Goal: Transaction & Acquisition: Purchase product/service

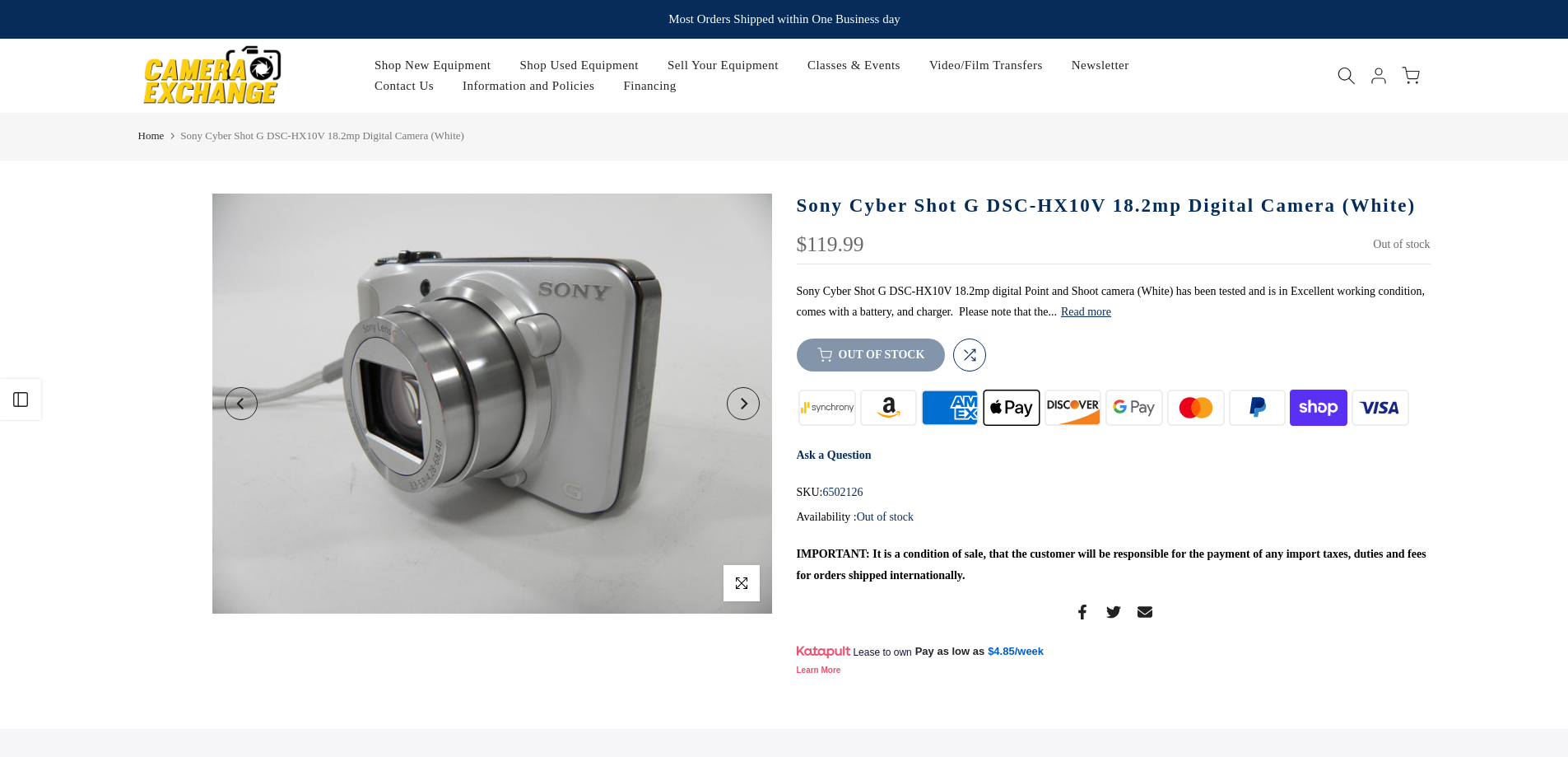
click at [745, 402] on icon "Next" at bounding box center [744, 403] width 7 height 11
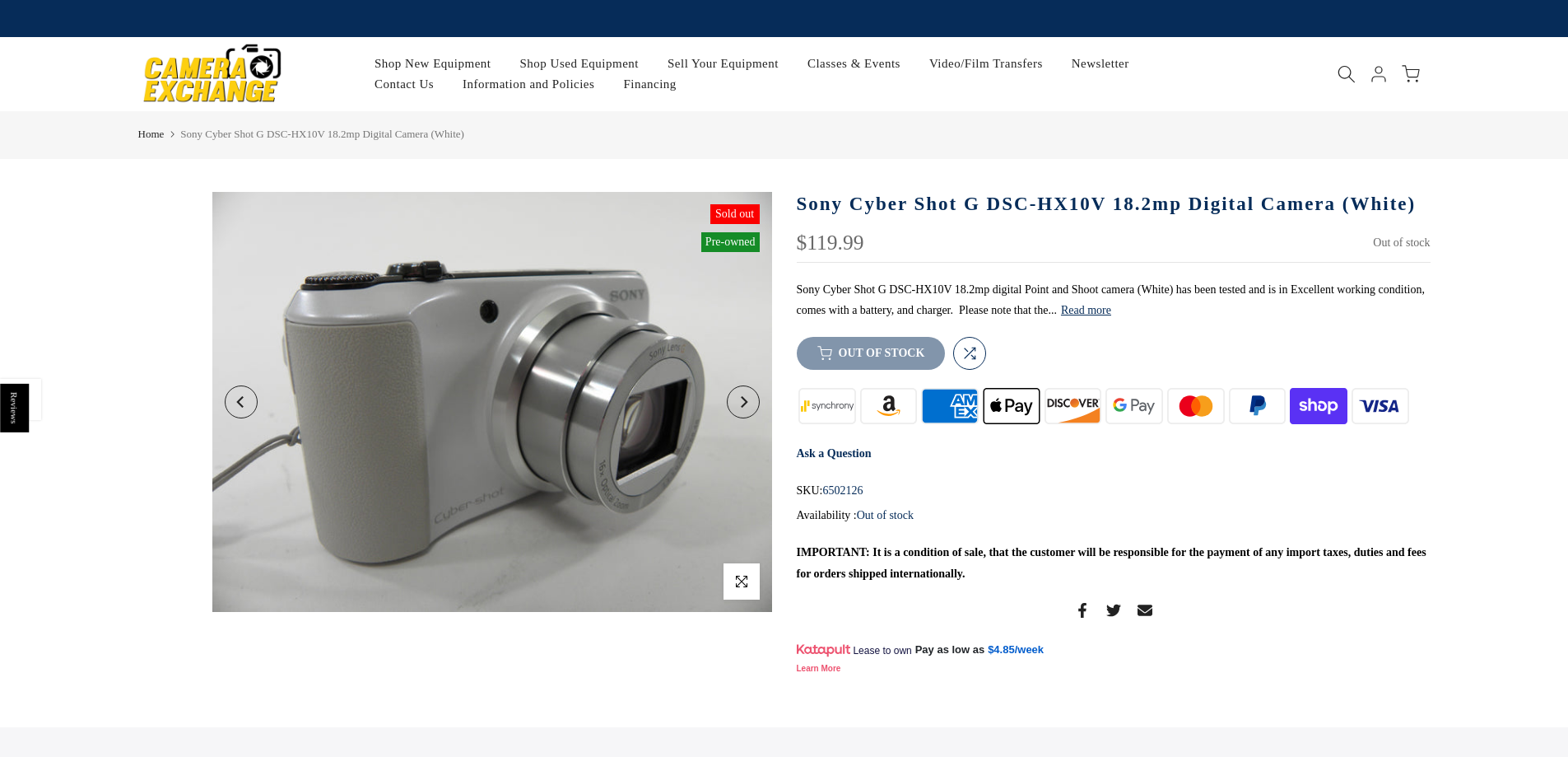
click at [745, 402] on icon "Next" at bounding box center [744, 401] width 7 height 11
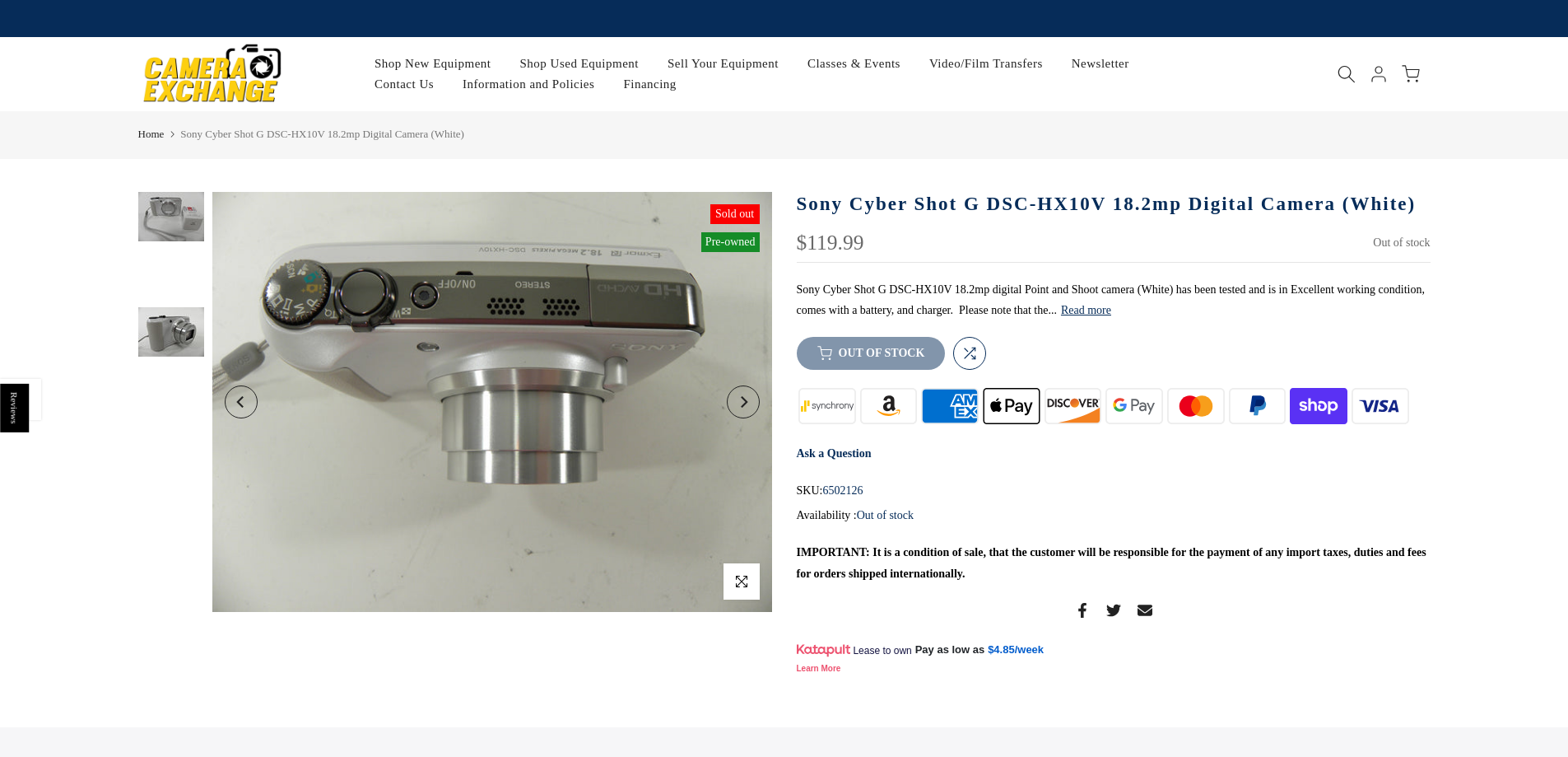
click at [745, 402] on icon "Next" at bounding box center [744, 401] width 7 height 11
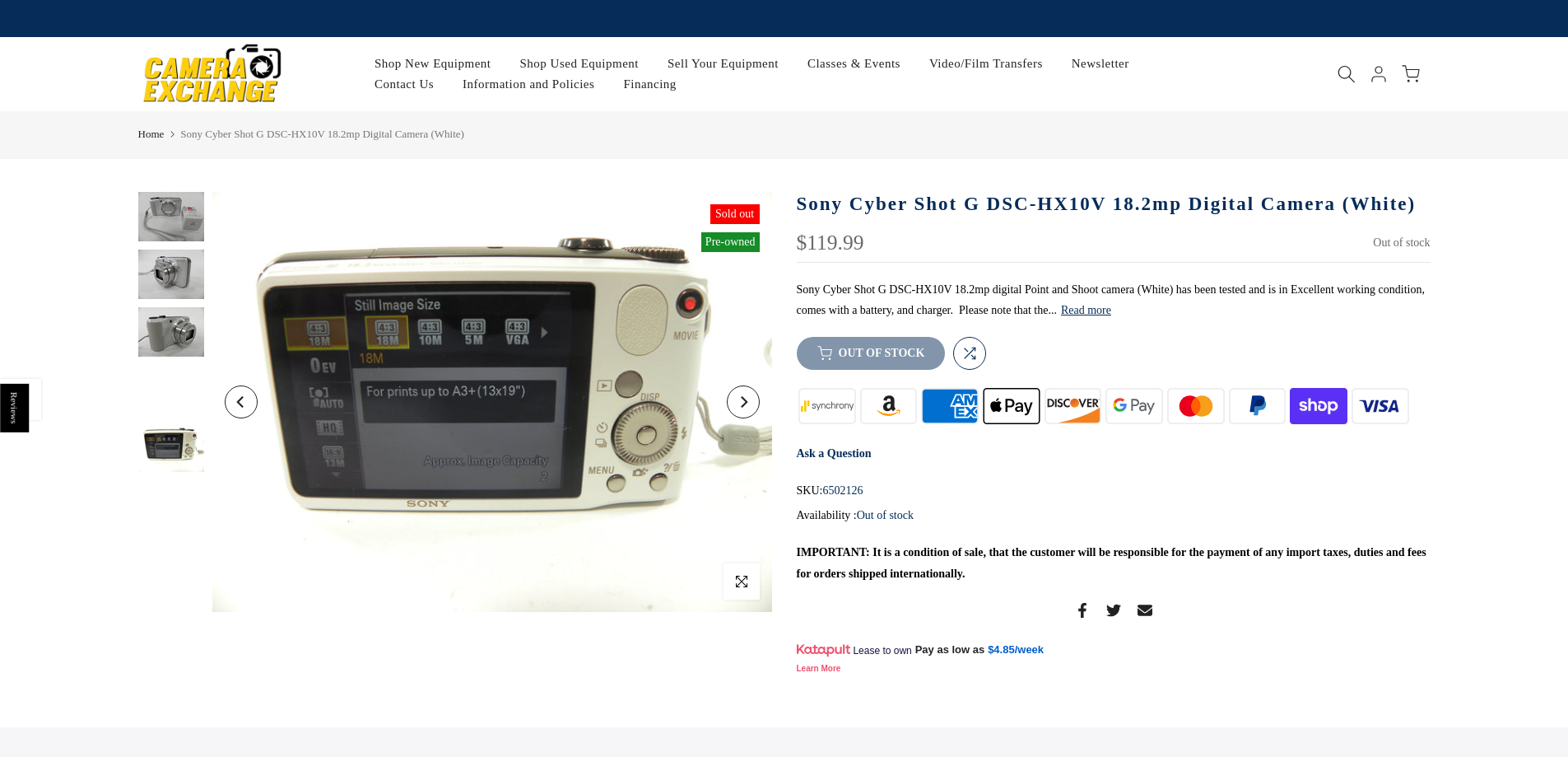
click at [745, 402] on icon "Next" at bounding box center [744, 401] width 7 height 11
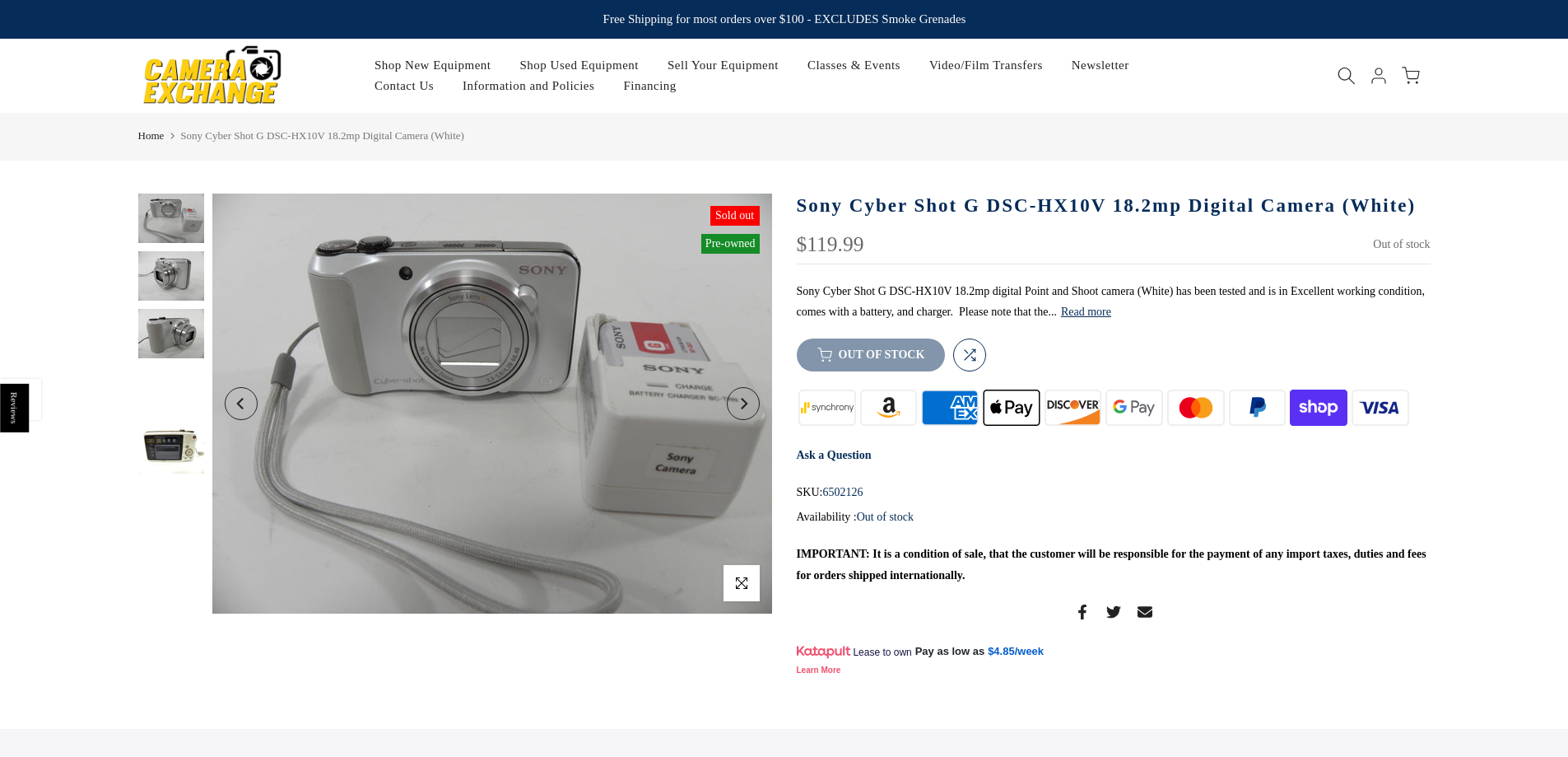
click at [745, 402] on icon "Next" at bounding box center [744, 403] width 7 height 11
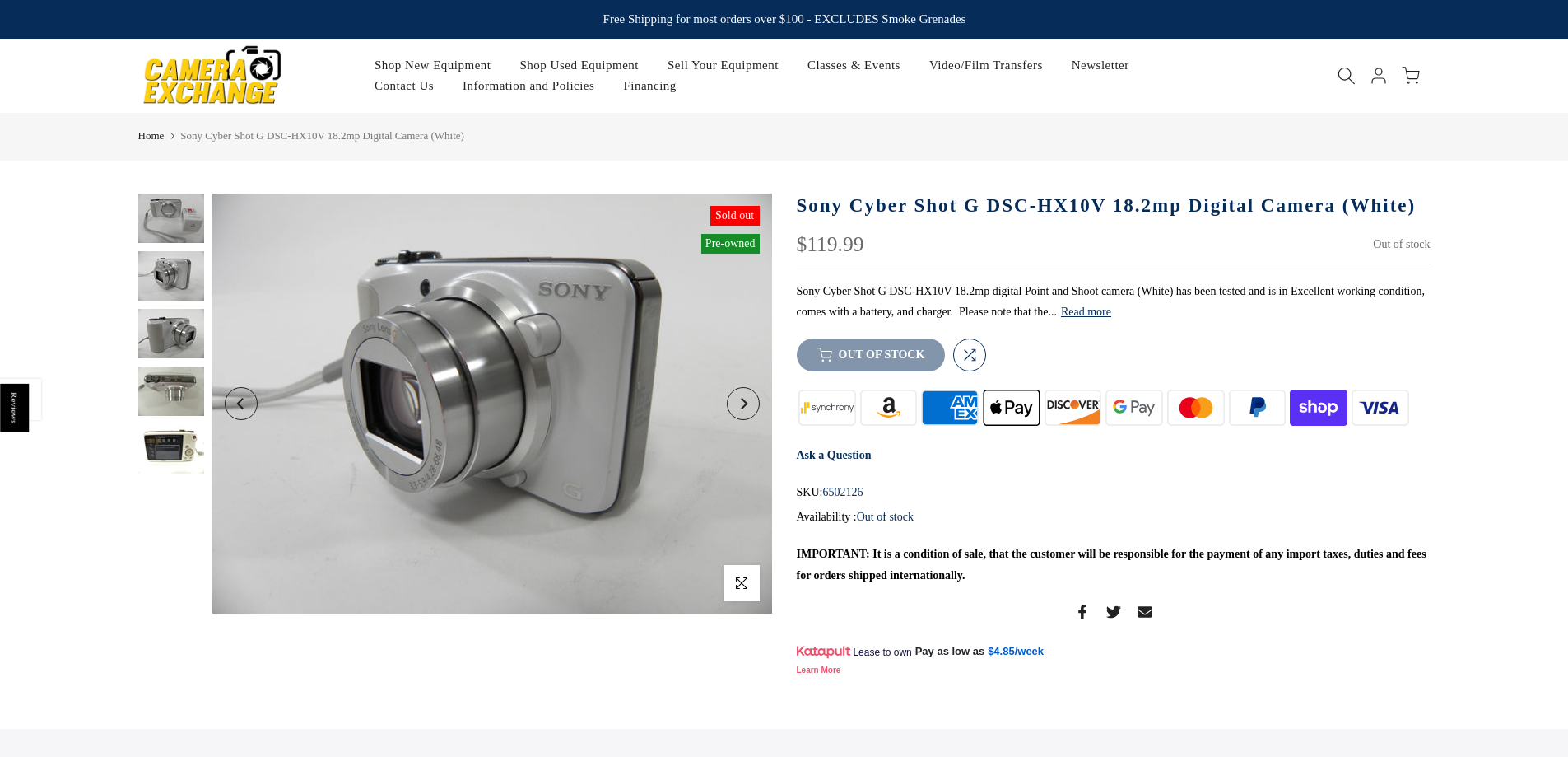
click at [745, 402] on icon "Next" at bounding box center [744, 403] width 7 height 11
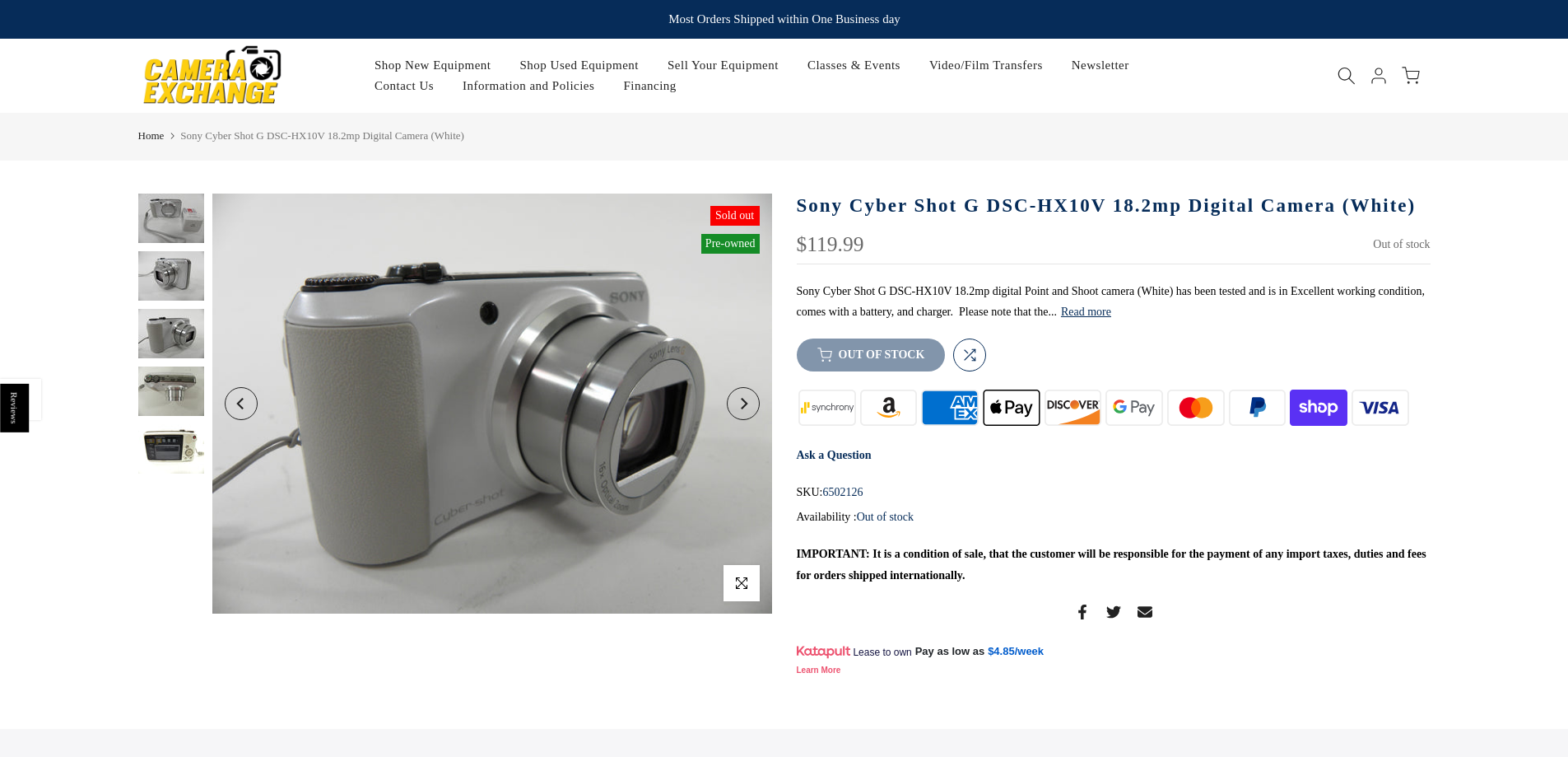
click at [745, 402] on icon "Next" at bounding box center [744, 403] width 7 height 11
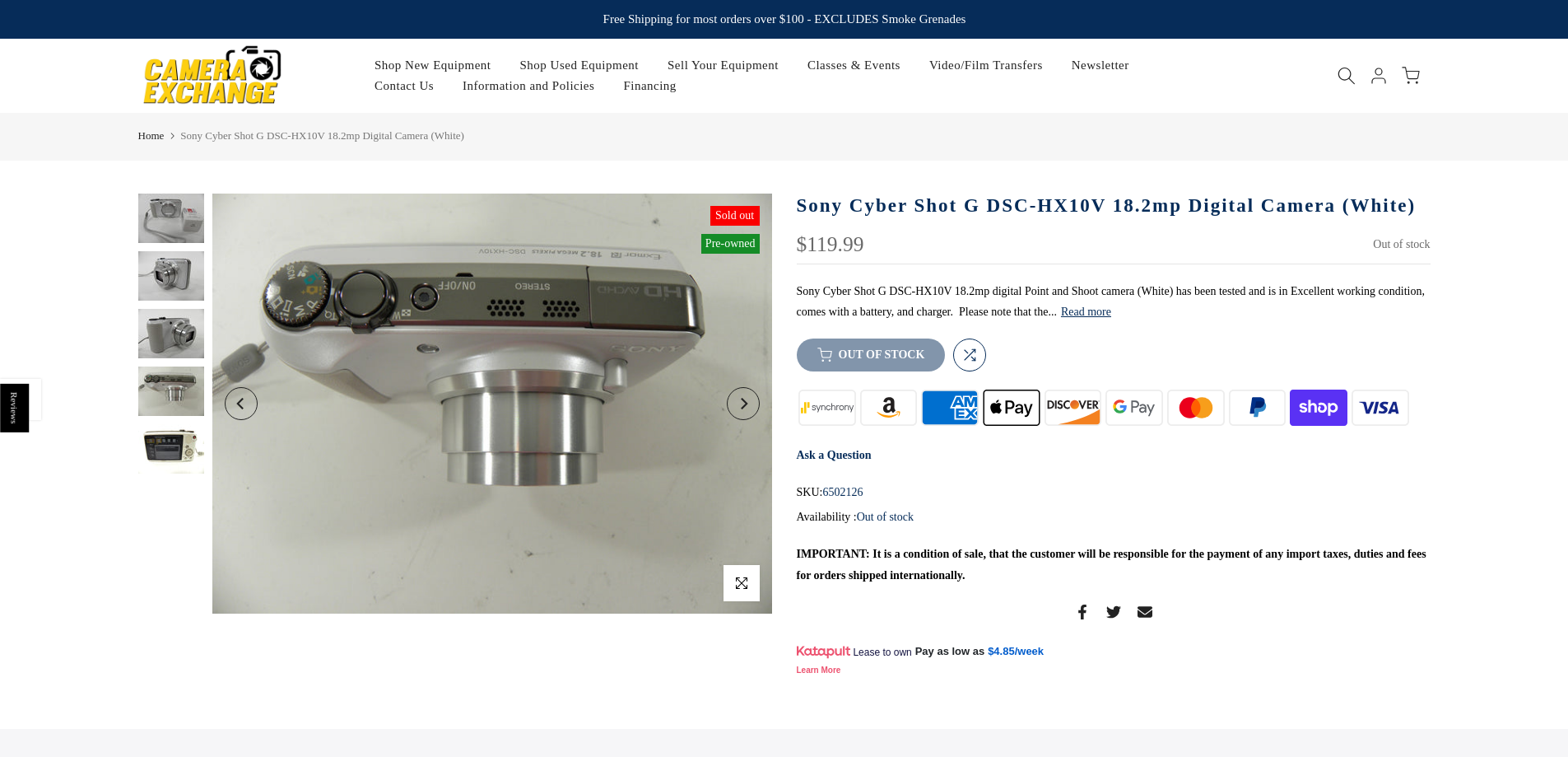
click at [751, 408] on button "Next" at bounding box center [744, 404] width 33 height 33
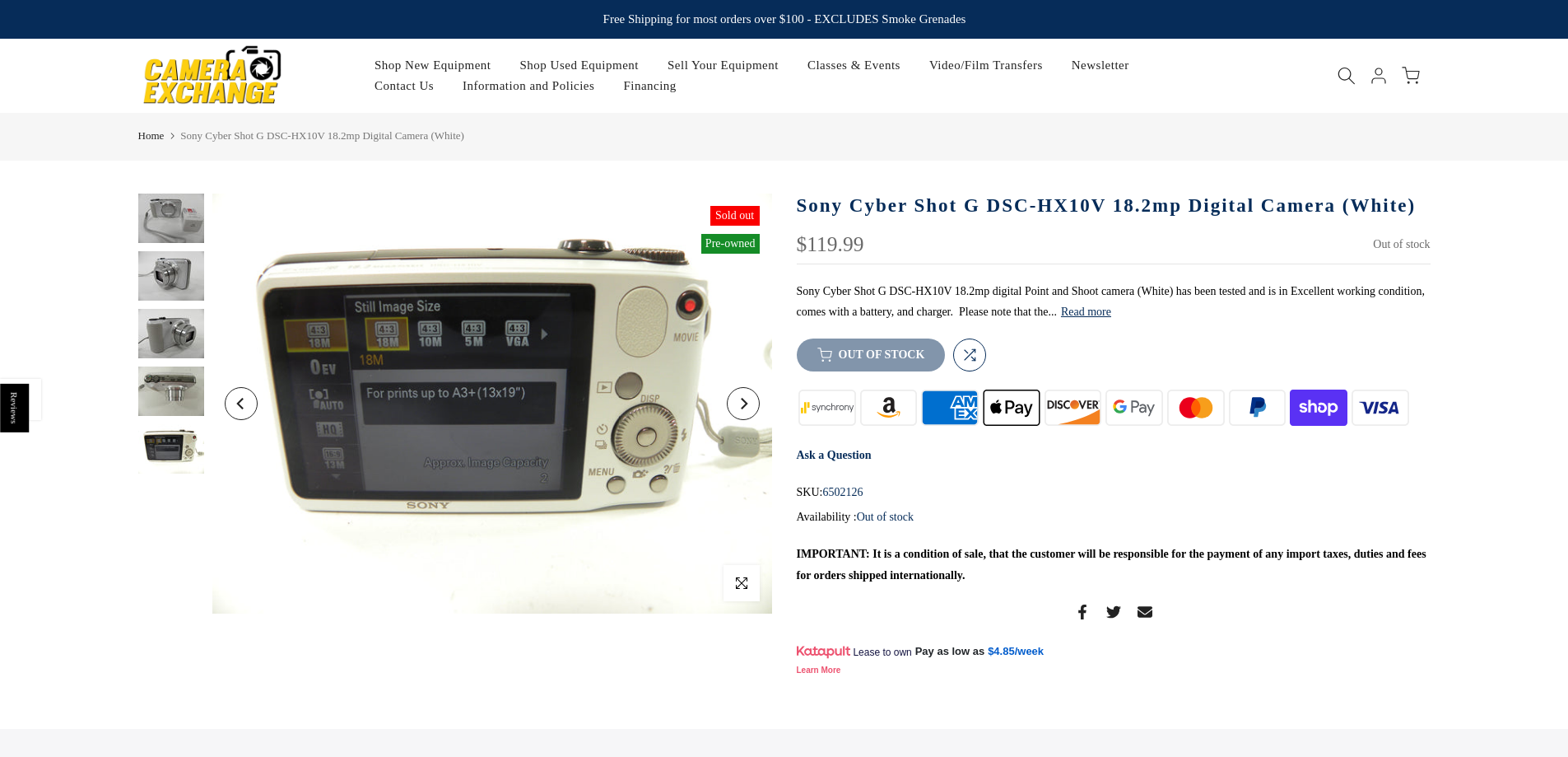
click at [751, 408] on button "Next" at bounding box center [744, 404] width 33 height 33
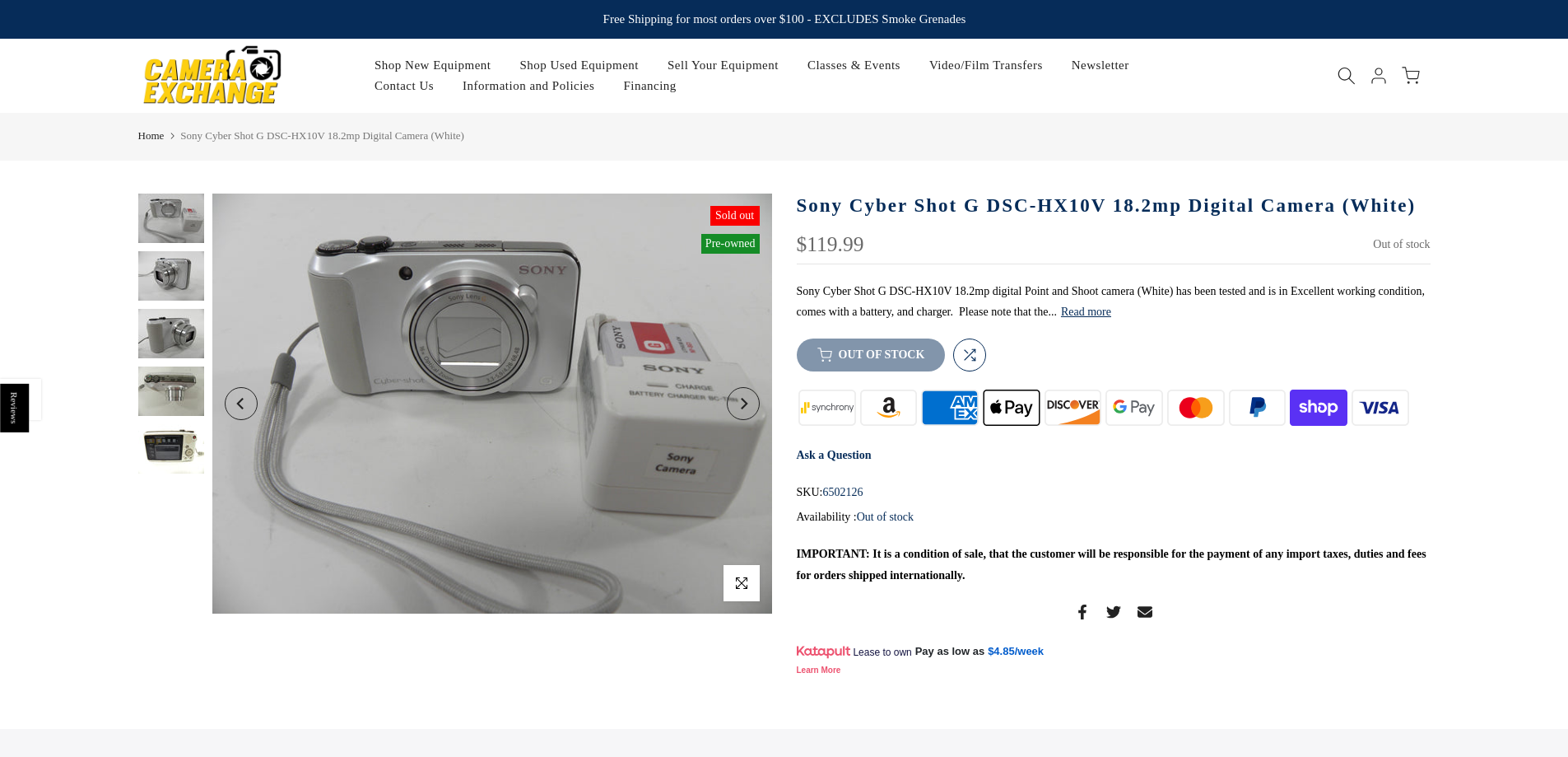
click at [751, 408] on button "Next" at bounding box center [744, 404] width 33 height 33
